Goal: Check status: Check status

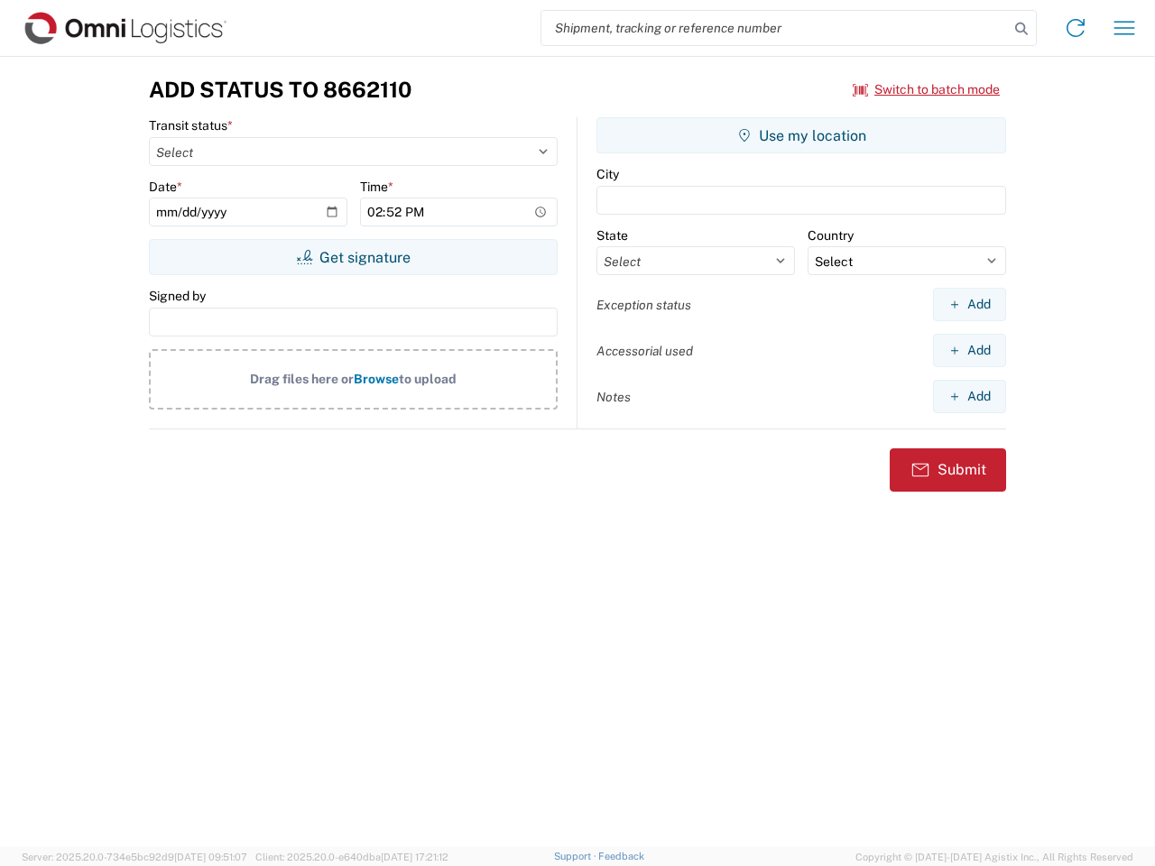
click at [775, 28] on input "search" at bounding box center [774, 28] width 467 height 34
click at [1021, 29] on icon at bounding box center [1020, 28] width 25 height 25
click at [1075, 28] on icon at bounding box center [1075, 28] width 29 height 29
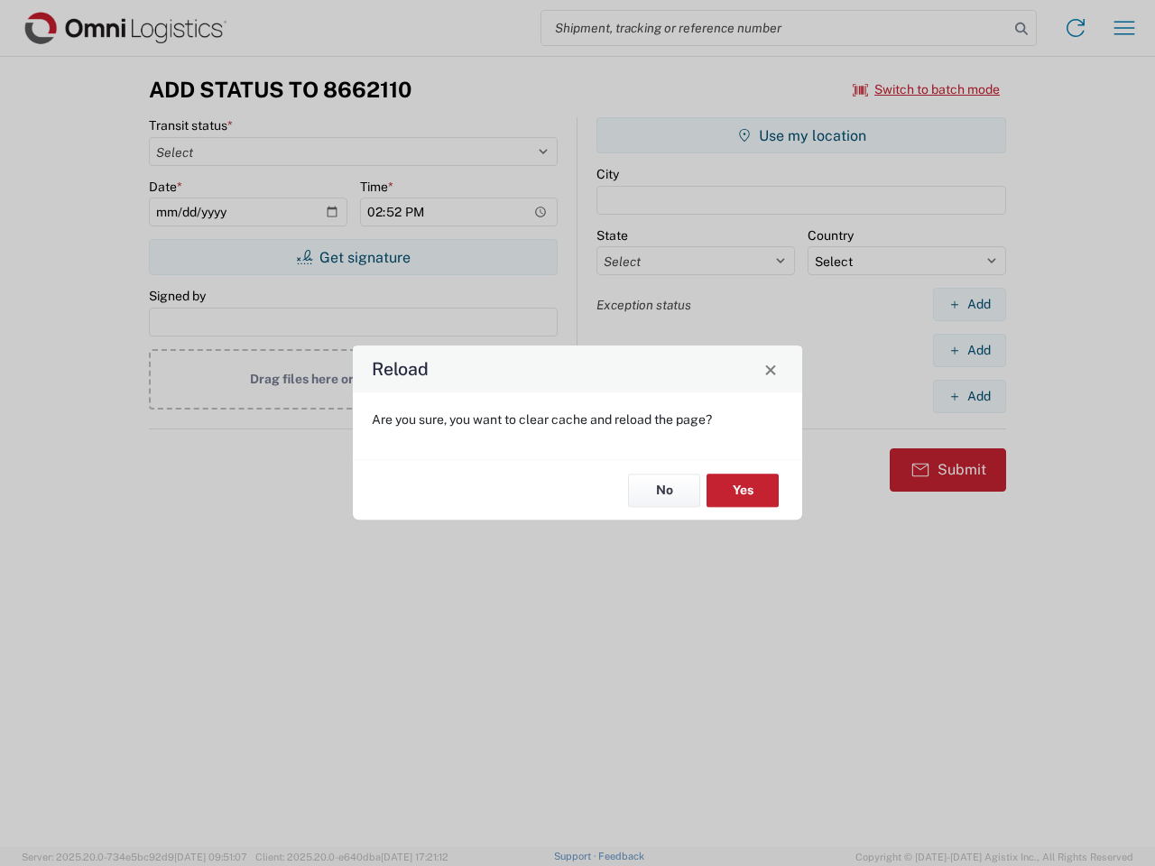
click at [926, 89] on div "Reload Are you sure, you want to clear cache and reload the page? No Yes" at bounding box center [577, 433] width 1155 height 866
click at [353, 257] on div "Reload Are you sure, you want to clear cache and reload the page? No Yes" at bounding box center [577, 433] width 1155 height 866
click at [801, 135] on div "Reload Are you sure, you want to clear cache and reload the page? No Yes" at bounding box center [577, 433] width 1155 height 866
click at [969, 304] on div "Reload Are you sure, you want to clear cache and reload the page? No Yes" at bounding box center [577, 433] width 1155 height 866
click at [969, 350] on div "Reload Are you sure, you want to clear cache and reload the page? No Yes" at bounding box center [577, 433] width 1155 height 866
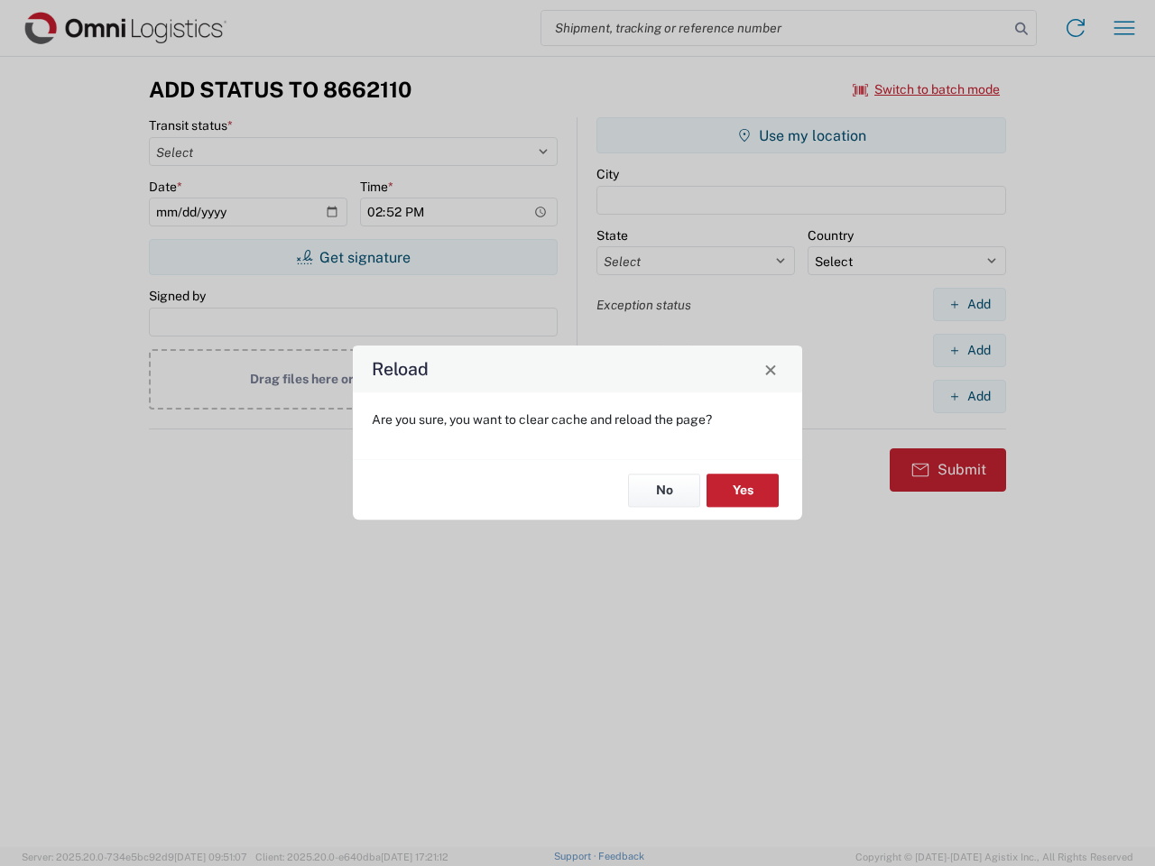
click at [969, 396] on div "Reload Are you sure, you want to clear cache and reload the page? No Yes" at bounding box center [577, 433] width 1155 height 866
